Goal: Task Accomplishment & Management: Use online tool/utility

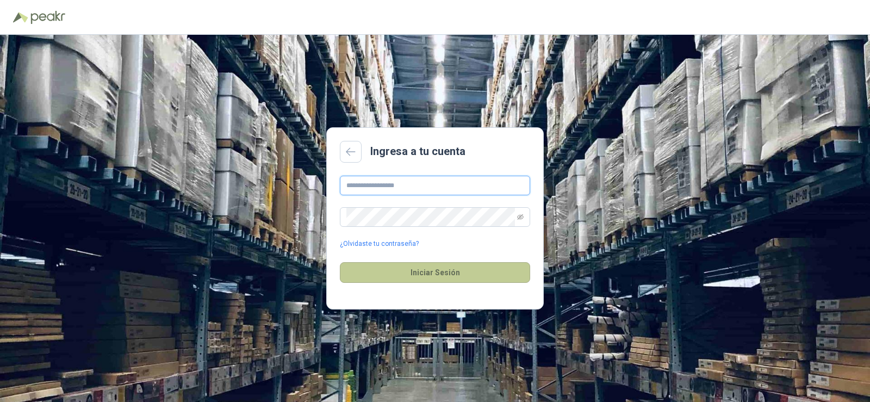
type input "**********"
click at [472, 272] on button "Iniciar Sesión" at bounding box center [435, 272] width 190 height 21
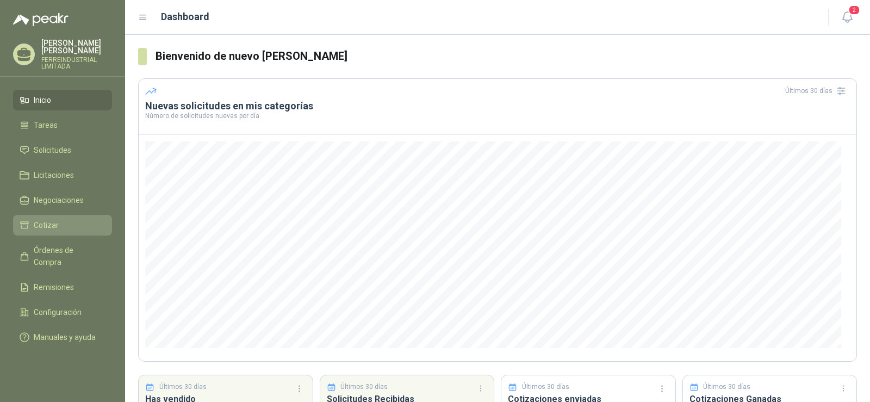
click at [59, 219] on li "Cotizar" at bounding box center [63, 225] width 86 height 12
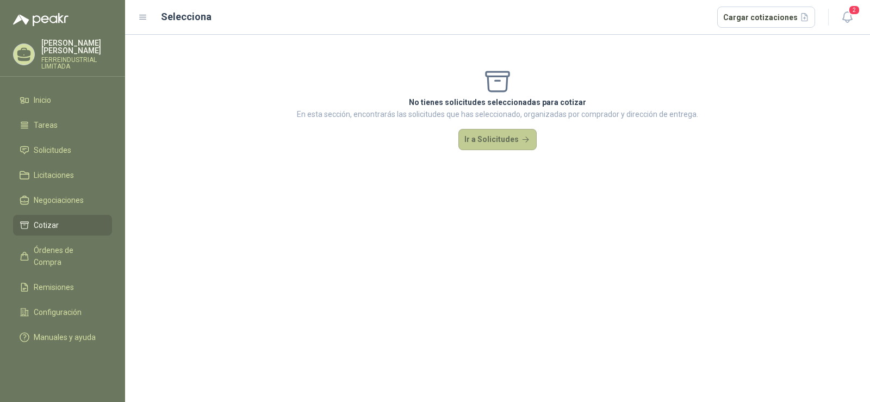
click at [492, 138] on button "Ir a Solicitudes" at bounding box center [497, 140] width 78 height 22
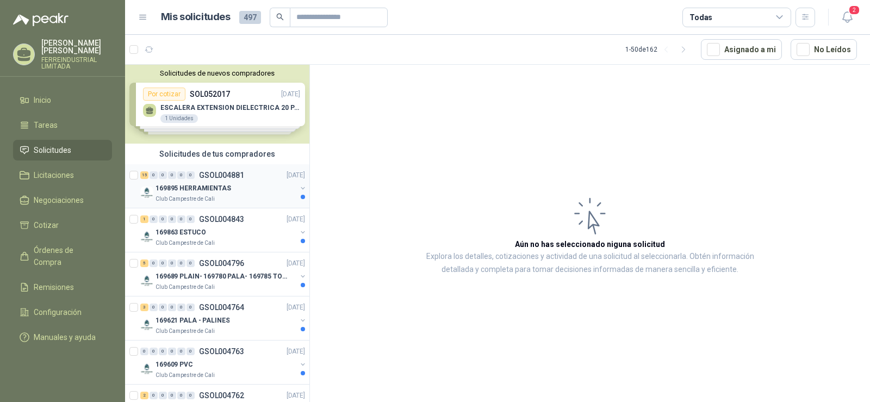
click at [256, 191] on div "169895 HERRAMIENTAS" at bounding box center [225, 188] width 141 height 13
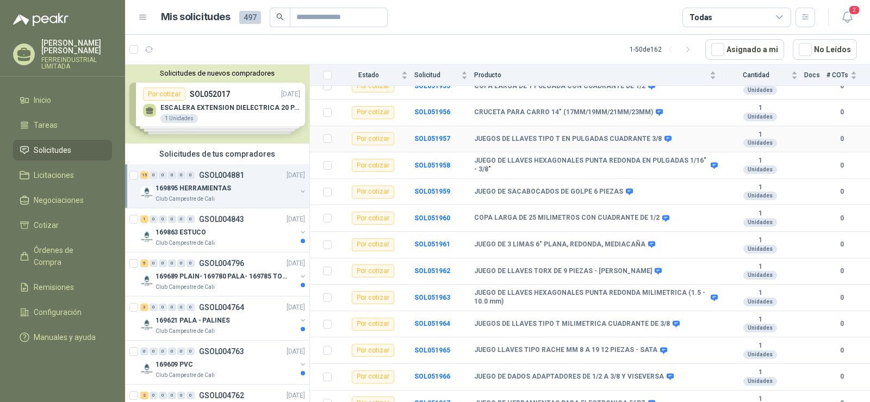
scroll to position [201, 0]
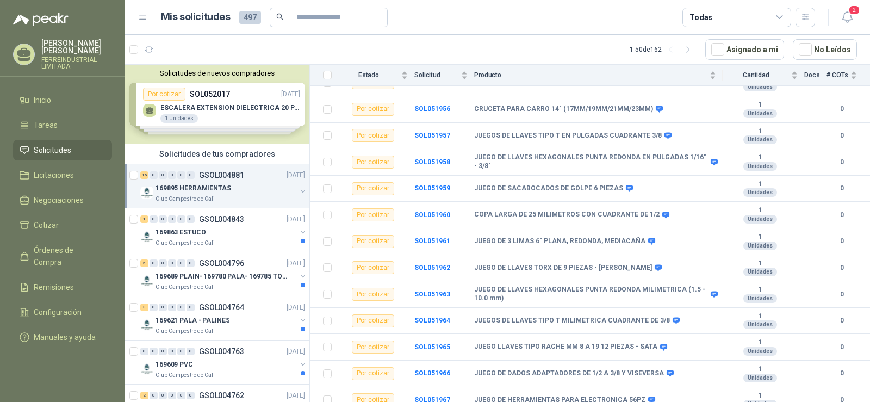
click at [230, 173] on p "GSOL004881" at bounding box center [221, 175] width 45 height 8
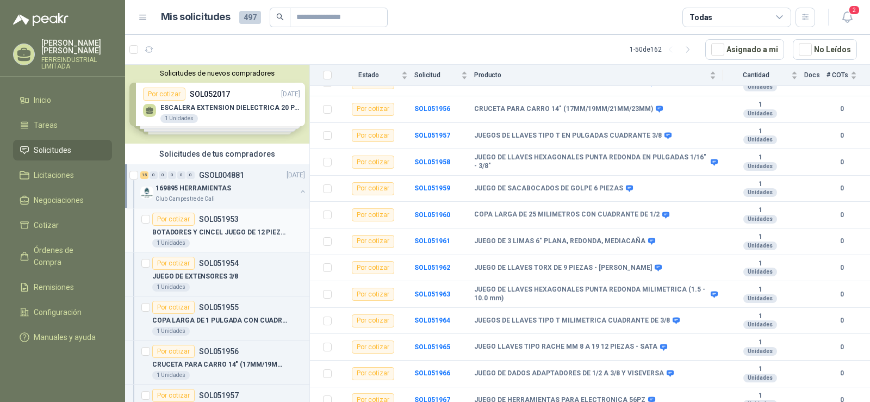
scroll to position [4, 0]
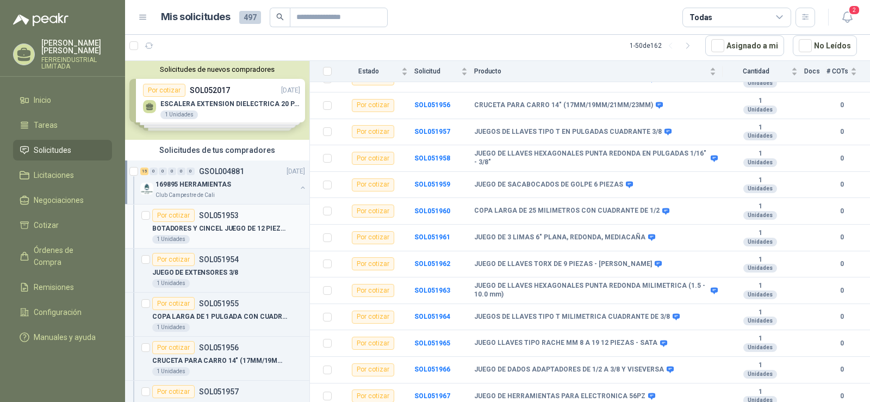
click at [252, 223] on p "BOTADORES Y CINCEL JUEGO DE 12 PIEZAS PUNZONES # 16-299" at bounding box center [219, 228] width 135 height 10
click at [248, 277] on div "JUEGO DE EXTENSORES 3/8" at bounding box center [228, 272] width 153 height 13
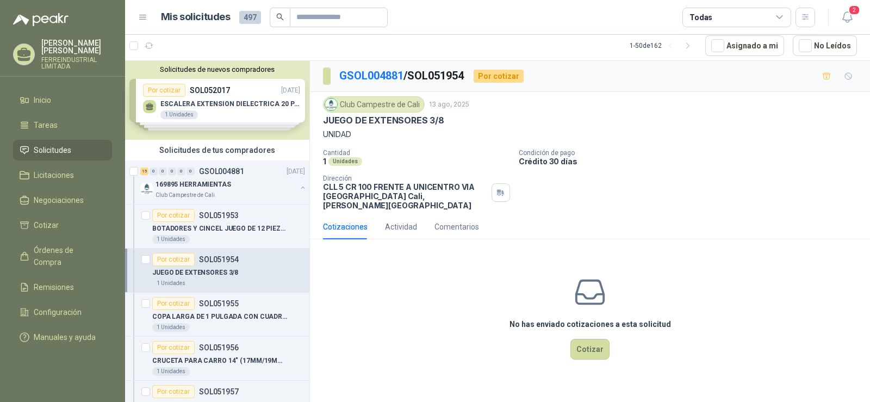
click at [251, 98] on div "Solicitudes de nuevos compradores Por cotizar SOL052017 [DATE] ESCALERA EXTENSI…" at bounding box center [217, 100] width 184 height 79
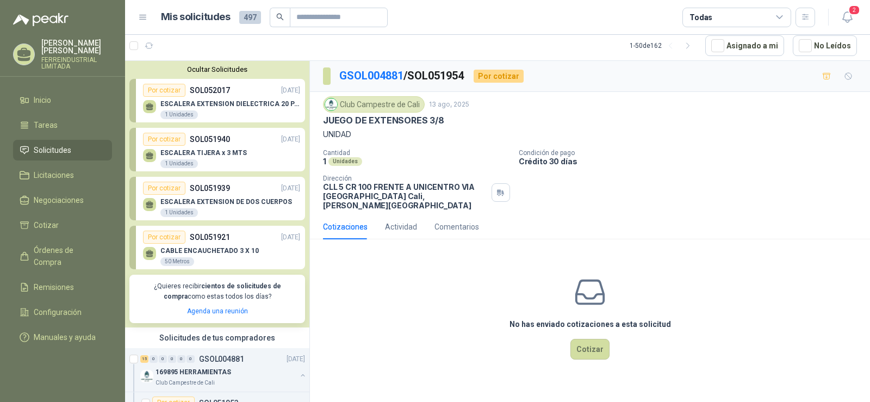
click at [242, 104] on p "ESCALERA EXTENSION DIELECTRICA 20 PASOS / 6 MTS - CERTIFICADA" at bounding box center [230, 104] width 140 height 8
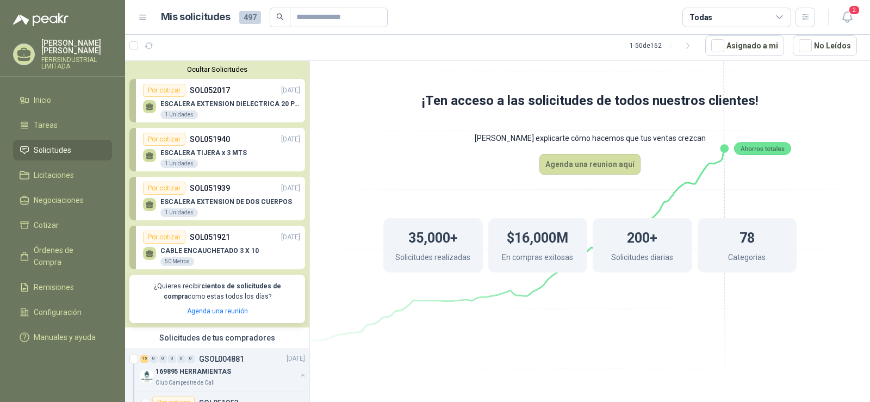
click at [263, 135] on div "Por cotizar SOL051940 [DATE]" at bounding box center [221, 139] width 157 height 13
click at [182, 106] on p "ESCALERA EXTENSION DIELECTRICA 20 PASOS / 6 MTS - CERTIFICADA" at bounding box center [230, 104] width 140 height 8
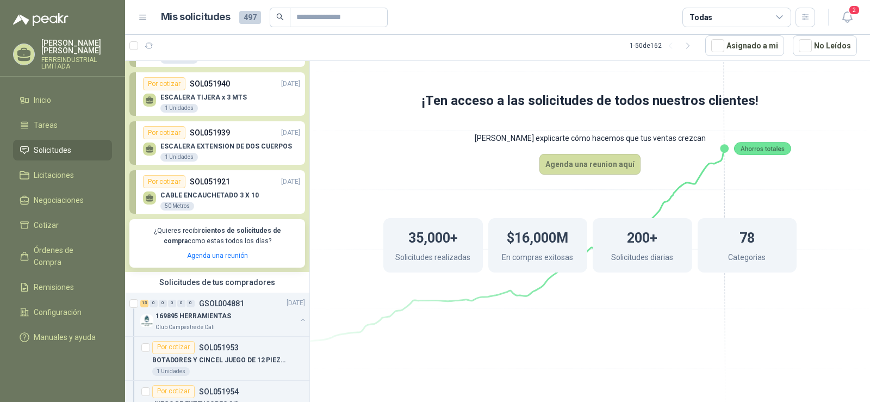
scroll to position [54, 0]
click at [241, 132] on div "Por cotizar SOL051939 [DATE]" at bounding box center [221, 133] width 157 height 13
click at [253, 88] on div "Por cotizar SOL051940 [DATE]" at bounding box center [221, 84] width 157 height 13
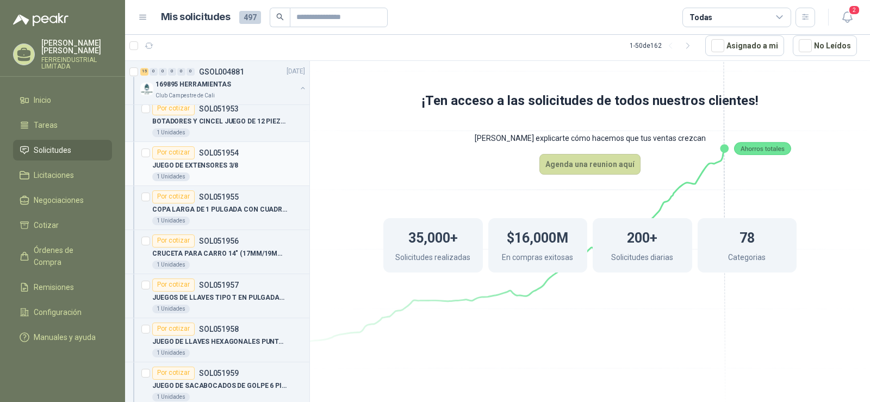
scroll to position [163, 0]
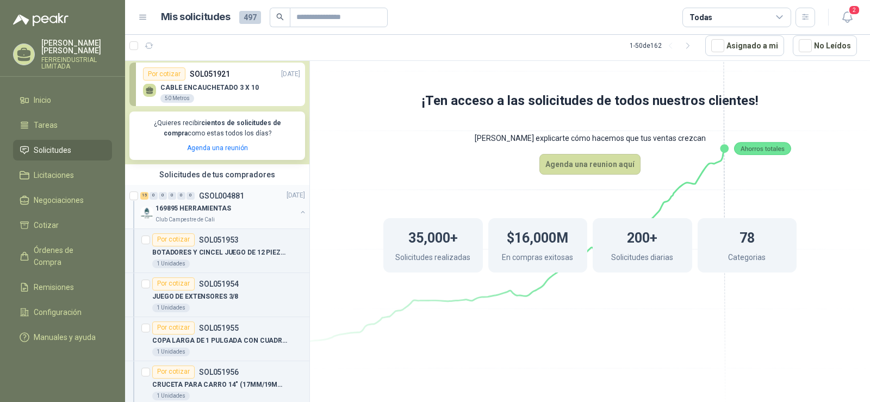
click at [298, 212] on button "button" at bounding box center [302, 212] width 9 height 9
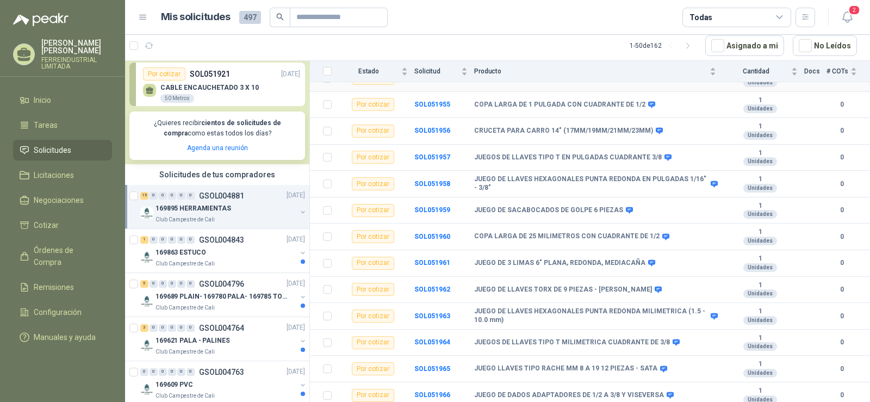
scroll to position [201, 0]
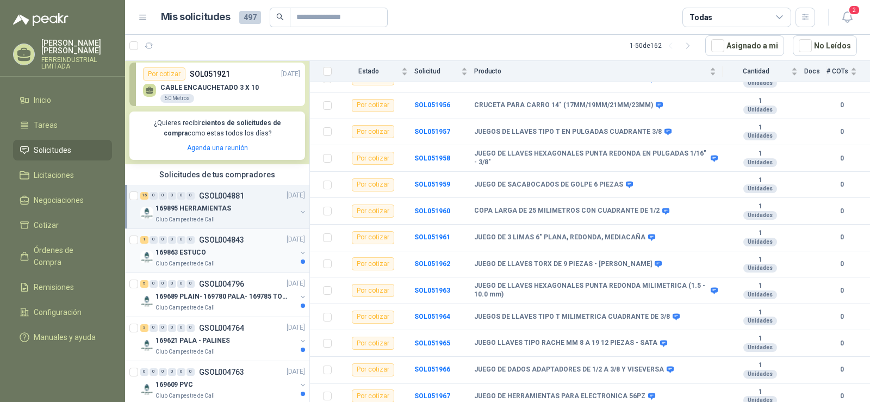
click at [241, 259] on div "Club Campestre de Cali" at bounding box center [225, 263] width 141 height 9
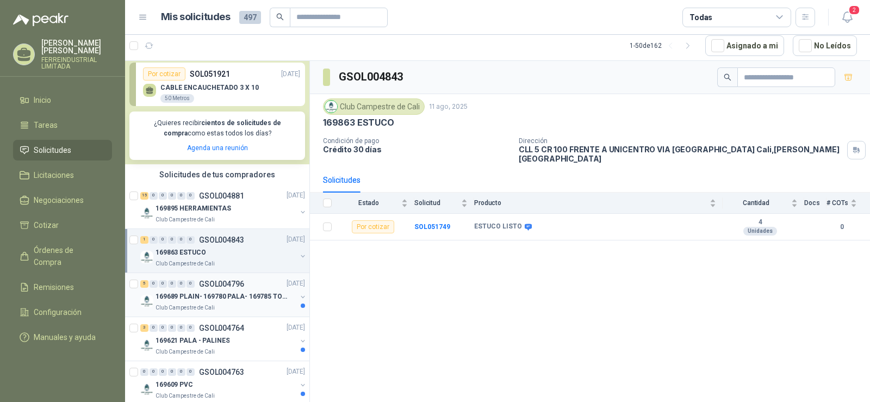
click at [236, 289] on div "5 0 0 0 0 0 GSOL004796 [DATE]" at bounding box center [223, 283] width 167 height 13
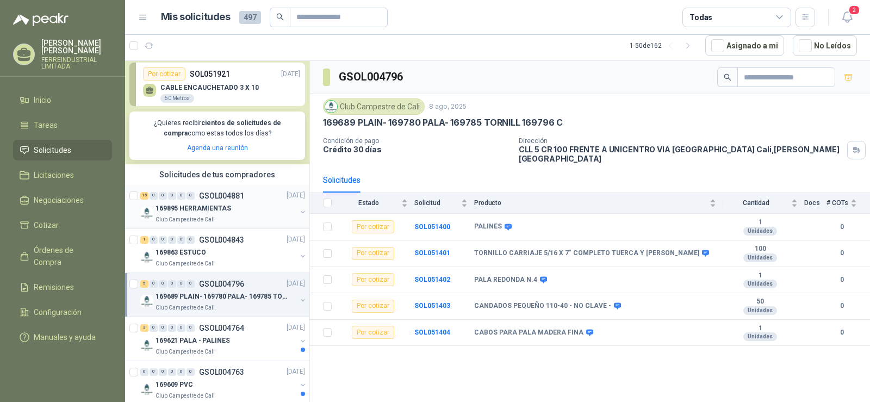
click at [213, 207] on p "169895 HERRAMIENTAS" at bounding box center [193, 208] width 76 height 10
